Goal: Information Seeking & Learning: Learn about a topic

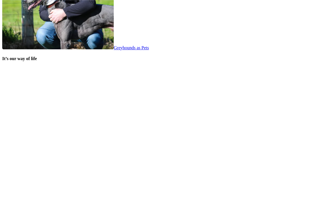
scroll to position [1126, 0]
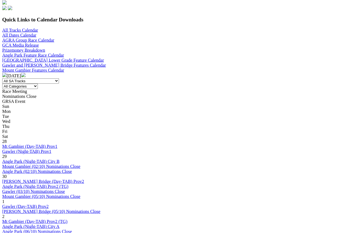
scroll to position [170, 0]
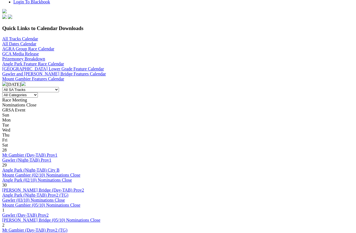
scroll to position [162, 0]
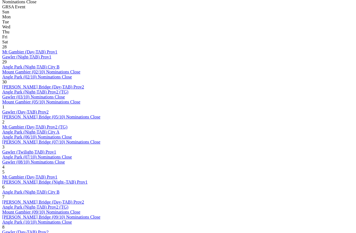
scroll to position [265, 0]
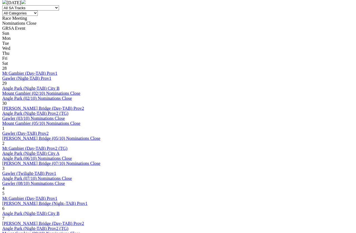
scroll to position [244, 0]
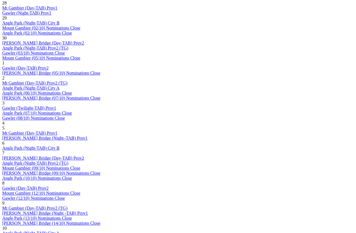
scroll to position [309, 0]
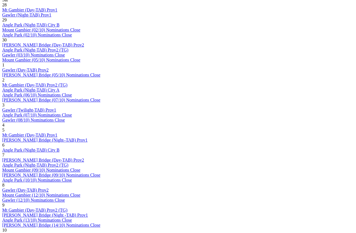
scroll to position [304, 0]
